Goal: Check status: Check status

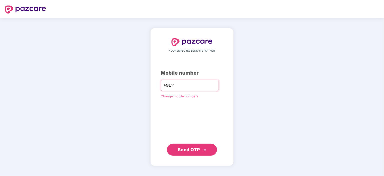
click at [187, 85] on input "number" at bounding box center [195, 85] width 41 height 8
type input "**********"
click at [191, 147] on span "Send OTP" at bounding box center [189, 149] width 22 height 5
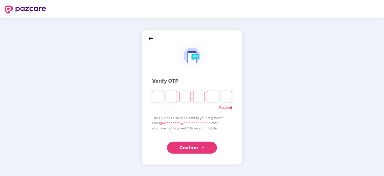
type input "*"
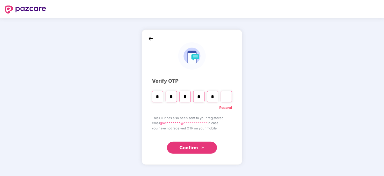
type input "*"
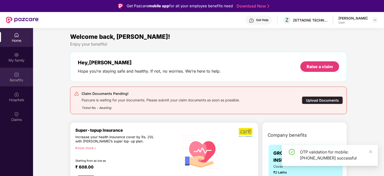
click at [17, 75] on img at bounding box center [16, 74] width 5 height 5
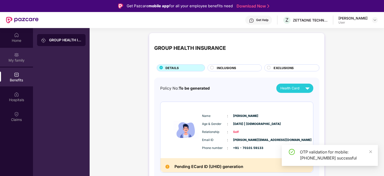
click at [15, 54] on img at bounding box center [16, 54] width 5 height 5
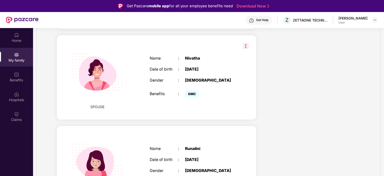
scroll to position [105, 0]
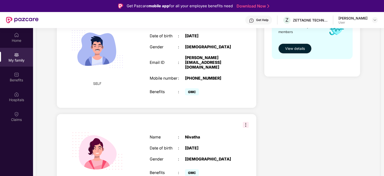
click at [244, 122] on img at bounding box center [246, 125] width 6 height 6
click at [283, 122] on div "Health Cover cover ₹2 Lakhs Policy issued [DATE] Policy Expiry [DATE] Enabled f…" at bounding box center [312, 124] width 104 height 341
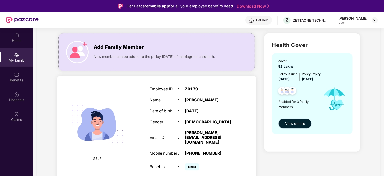
click at [293, 122] on span "View details" at bounding box center [295, 124] width 20 height 6
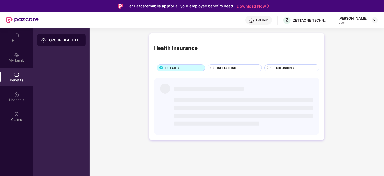
scroll to position [0, 0]
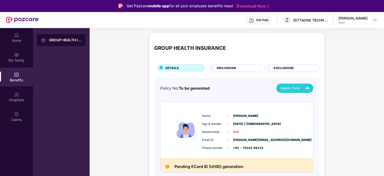
click at [296, 88] on span "Health Card" at bounding box center [289, 88] width 19 height 5
click at [290, 100] on div "[PERSON_NAME]" at bounding box center [295, 100] width 33 height 6
